Goal: Information Seeking & Learning: Learn about a topic

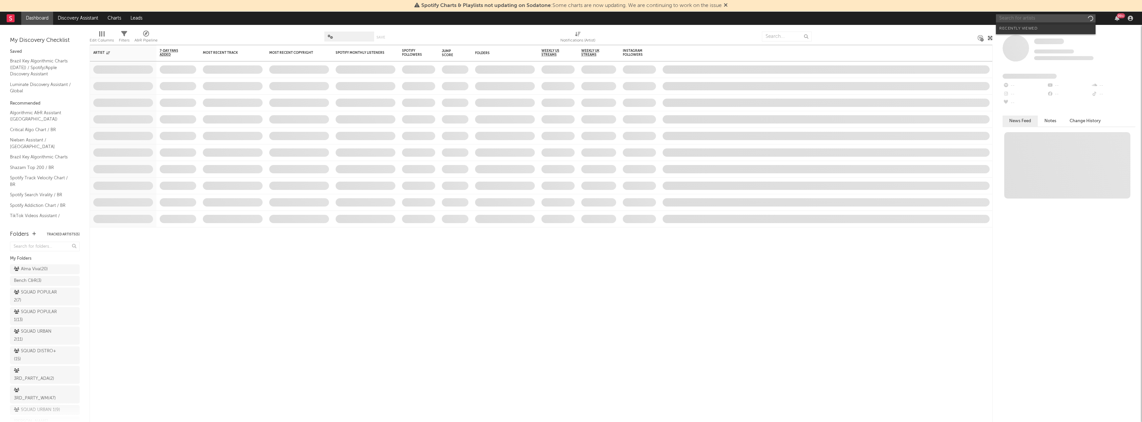
click at [1030, 19] on input "text" at bounding box center [1046, 18] width 100 height 8
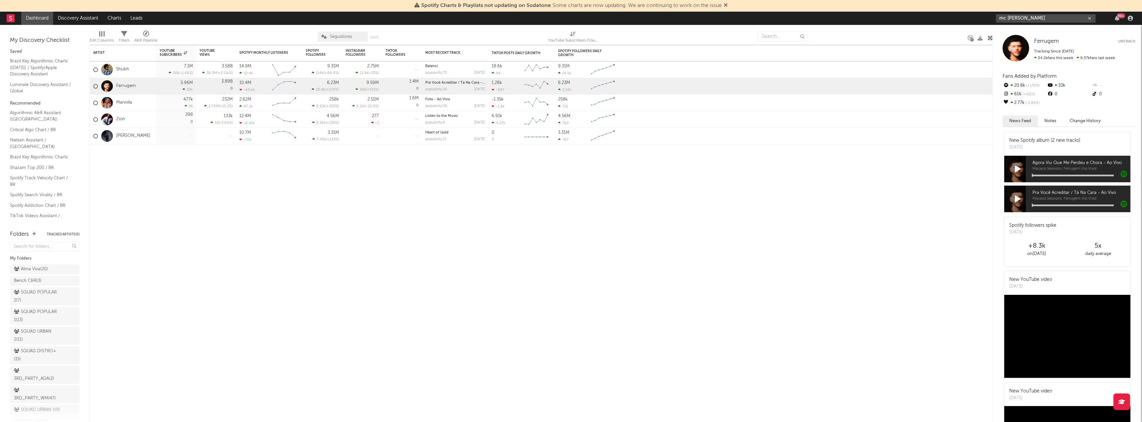
click at [1029, 19] on input "mc [PERSON_NAME]" at bounding box center [1046, 18] width 100 height 8
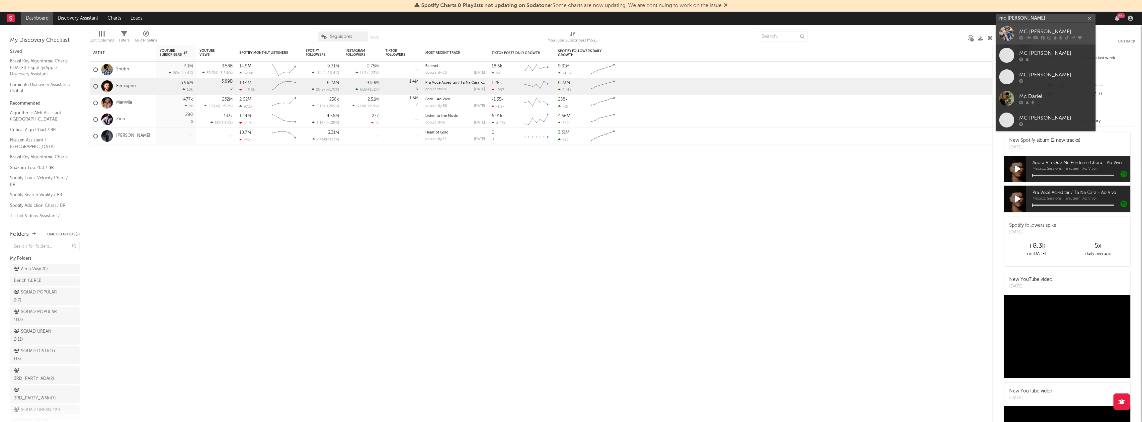
type input "mc [PERSON_NAME]"
click at [1027, 28] on div "MC [PERSON_NAME]" at bounding box center [1055, 32] width 73 height 8
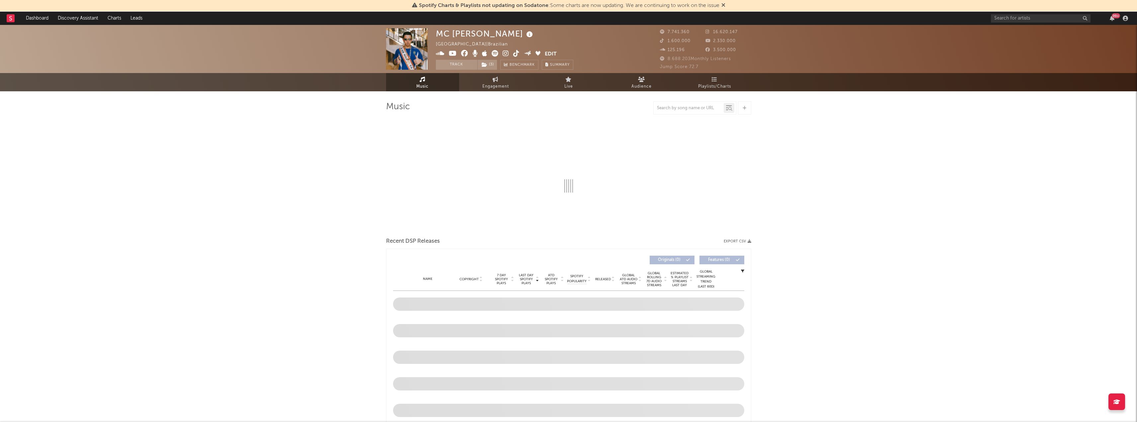
select select "6m"
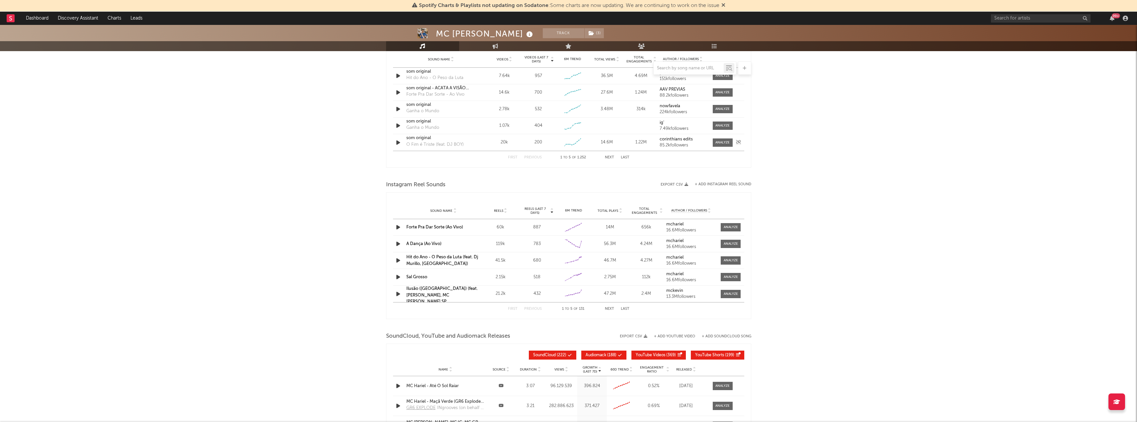
scroll to position [398, 0]
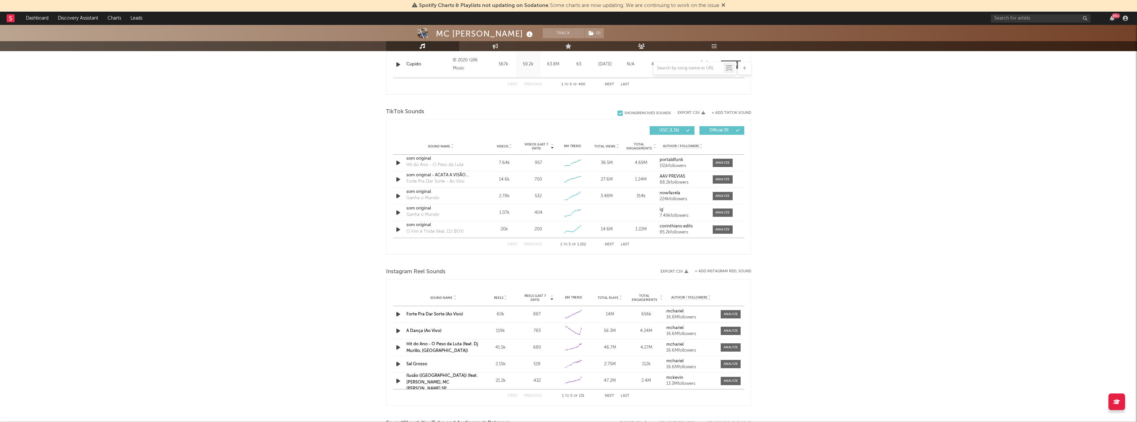
click at [841, 272] on div "MC Hariel Track ( 3 ) [GEOGRAPHIC_DATA] | Brazilian Edit Track ( 3 ) Benchmark …" at bounding box center [568, 128] width 1137 height 1003
click at [506, 146] on span "Videos" at bounding box center [502, 146] width 12 height 4
